Goal: Transaction & Acquisition: Purchase product/service

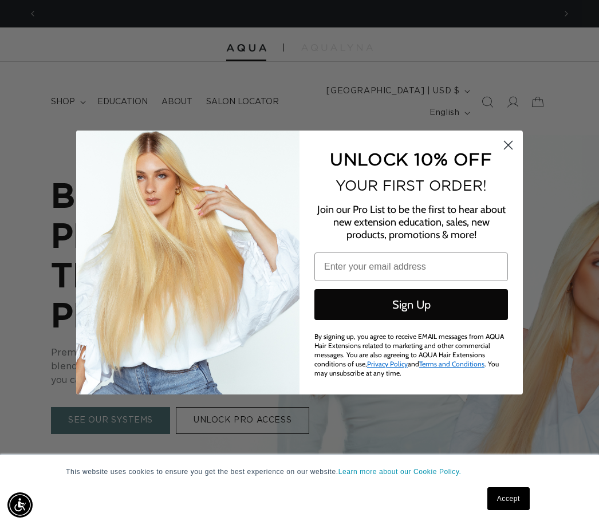
scroll to position [0, 1035]
click at [507, 137] on circle "Close dialog" at bounding box center [508, 145] width 19 height 19
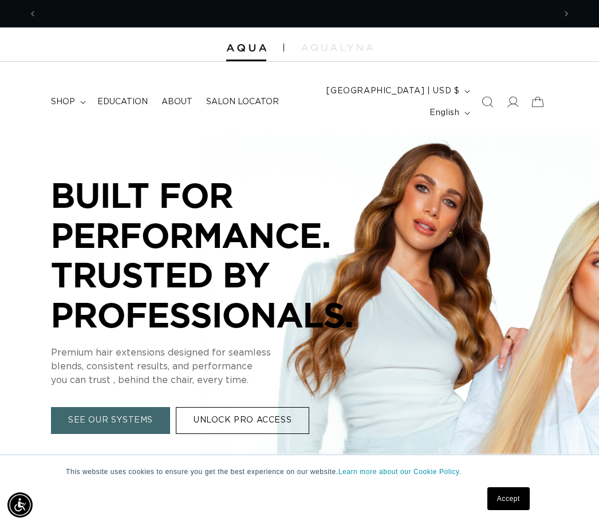
scroll to position [0, 518]
click at [515, 104] on icon at bounding box center [512, 101] width 11 height 11
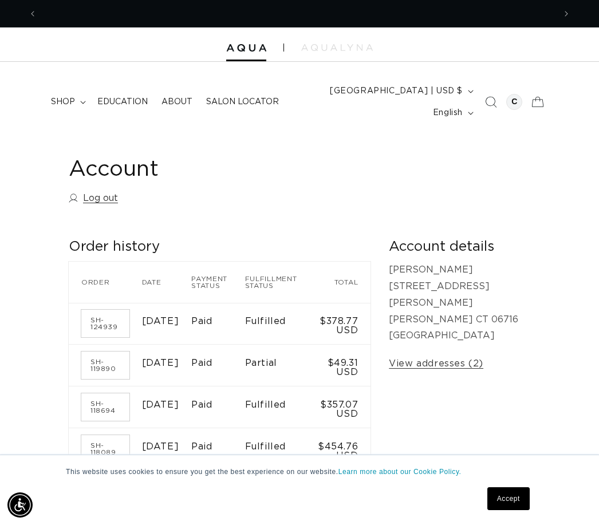
scroll to position [0, 1035]
click at [66, 95] on summary "shop" at bounding box center [67, 102] width 46 height 24
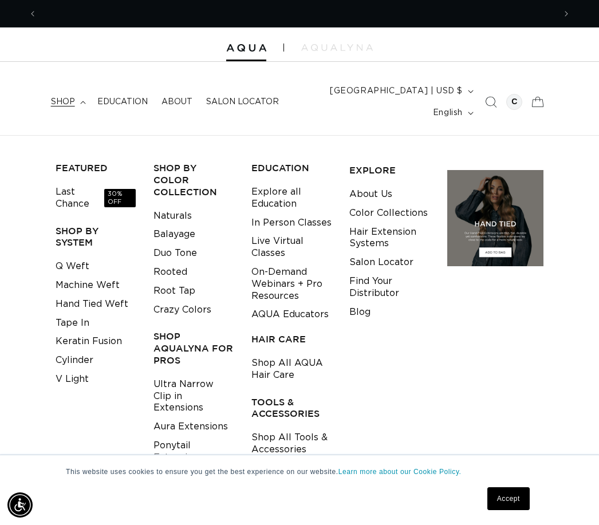
scroll to position [0, 0]
click at [76, 194] on link "Last Chance 30% OFF" at bounding box center [96, 198] width 80 height 31
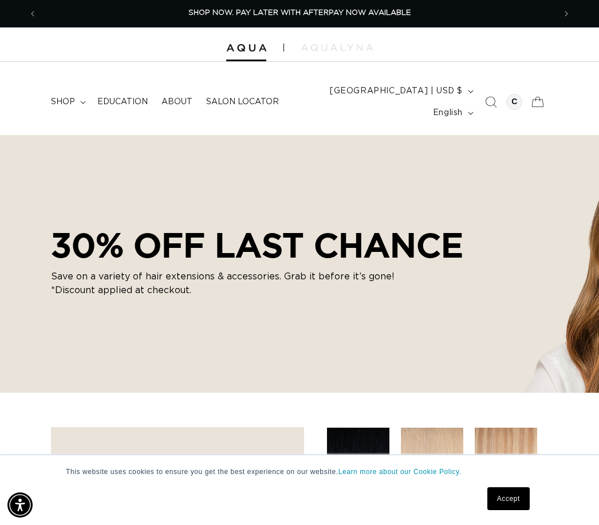
click at [66, 97] on span "shop" at bounding box center [63, 102] width 24 height 10
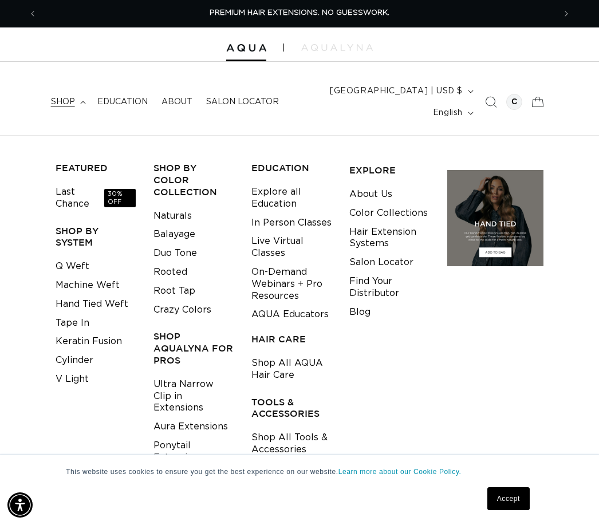
click at [78, 317] on link "Tape In" at bounding box center [73, 323] width 34 height 19
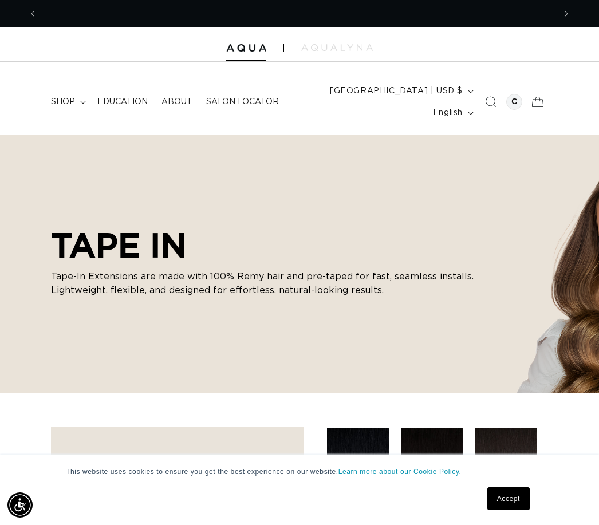
scroll to position [0, 1035]
click at [81, 87] on header "FEATURED Last Chance SHOP BY SYSTEM Q Weft Hand Tied Weft Machine Weft Tape In …" at bounding box center [299, 98] width 599 height 73
click at [72, 97] on span "shop" at bounding box center [63, 102] width 24 height 10
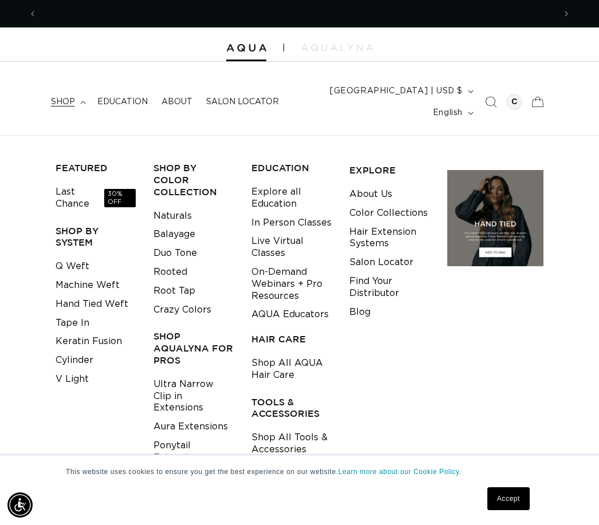
scroll to position [0, 0]
click at [329, 115] on div "Country/region [GEOGRAPHIC_DATA] | USD $ Search [GEOGRAPHIC_DATA] CAD $ [GEOGRA…" at bounding box center [394, 102] width 167 height 44
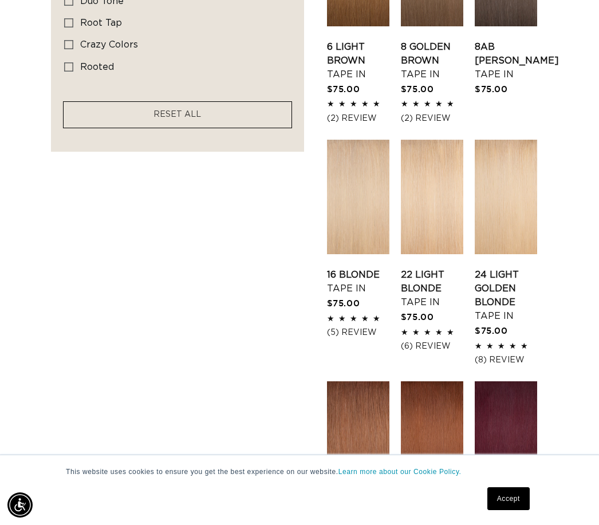
click at [503, 268] on link "24 Light Golden Blonde Tape In" at bounding box center [506, 295] width 62 height 55
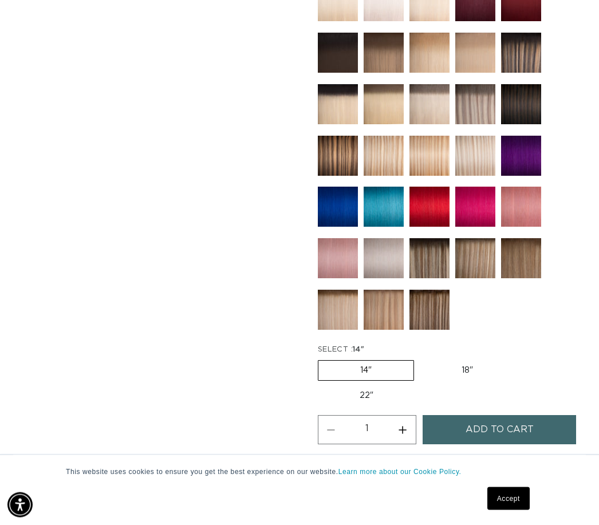
scroll to position [634, 0]
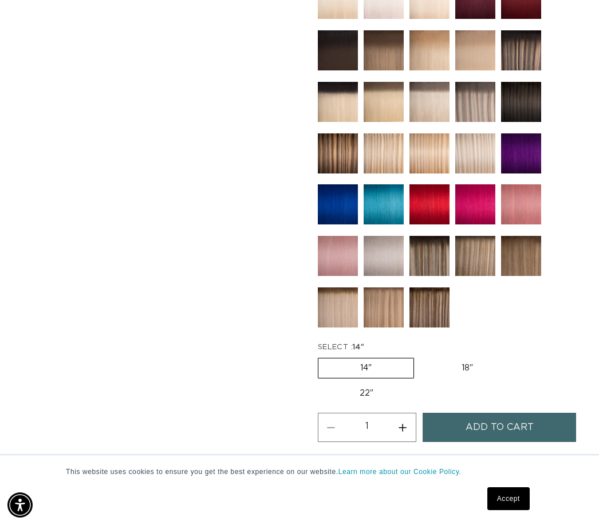
click at [479, 378] on label "18" Variant sold out or unavailable" at bounding box center [467, 367] width 95 height 19
click at [420, 356] on input "18" Variant sold out or unavailable" at bounding box center [420, 356] width 1 height 1
radio input "true"
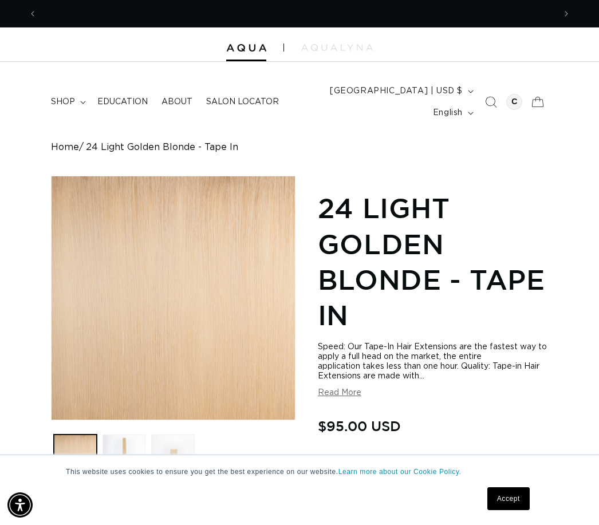
scroll to position [0, 518]
click at [76, 100] on summary "shop" at bounding box center [67, 102] width 46 height 24
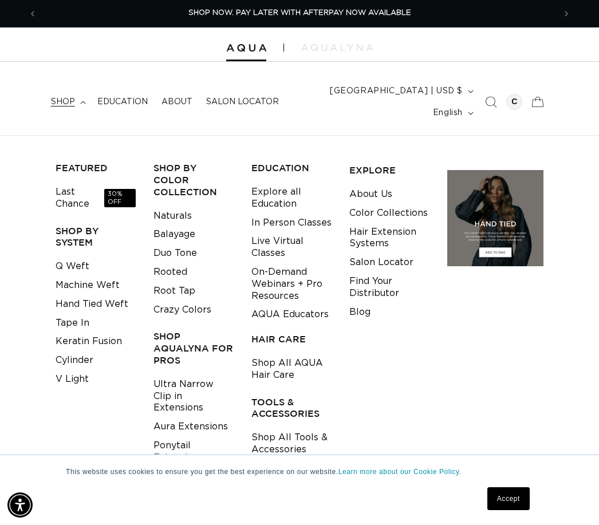
click at [341, 113] on div "Country/region [GEOGRAPHIC_DATA] | USD $ Search [GEOGRAPHIC_DATA] CAD $ [GEOGRA…" at bounding box center [394, 102] width 167 height 44
